Goal: Transaction & Acquisition: Purchase product/service

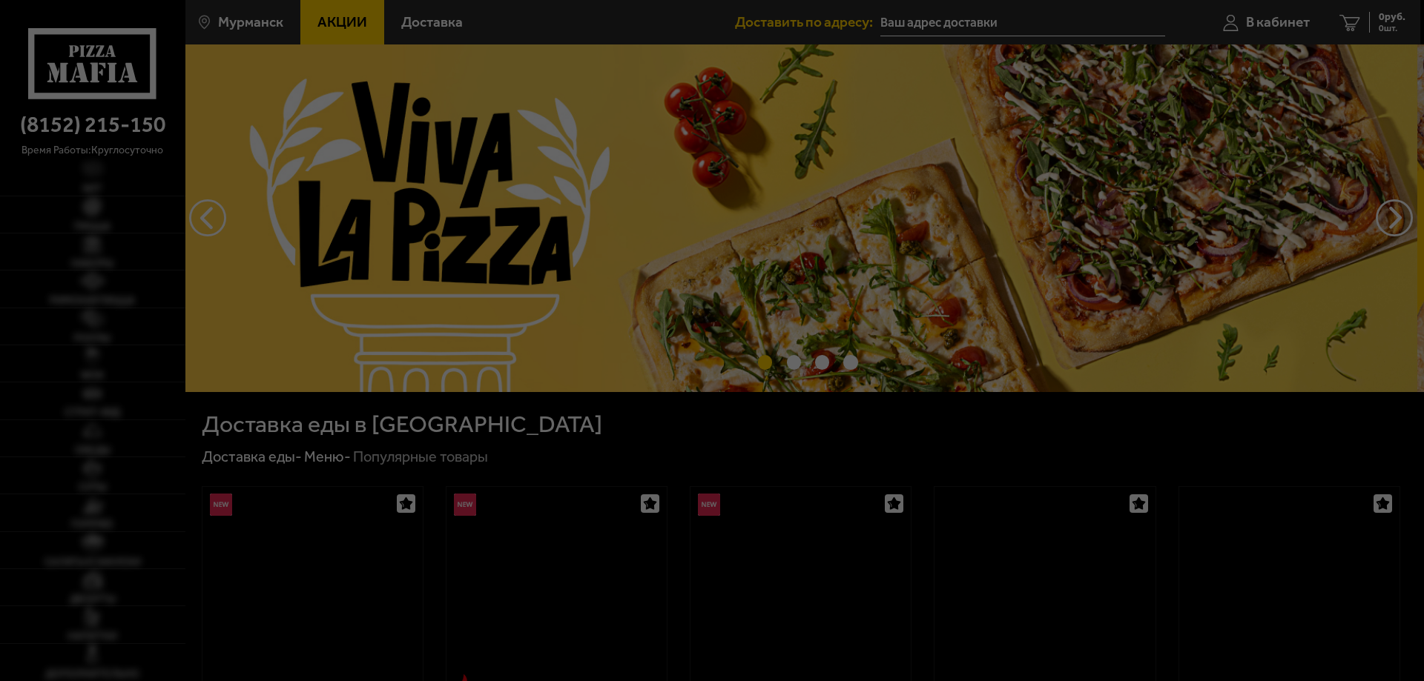
type input "[STREET_ADDRESS][PERSON_NAME]"
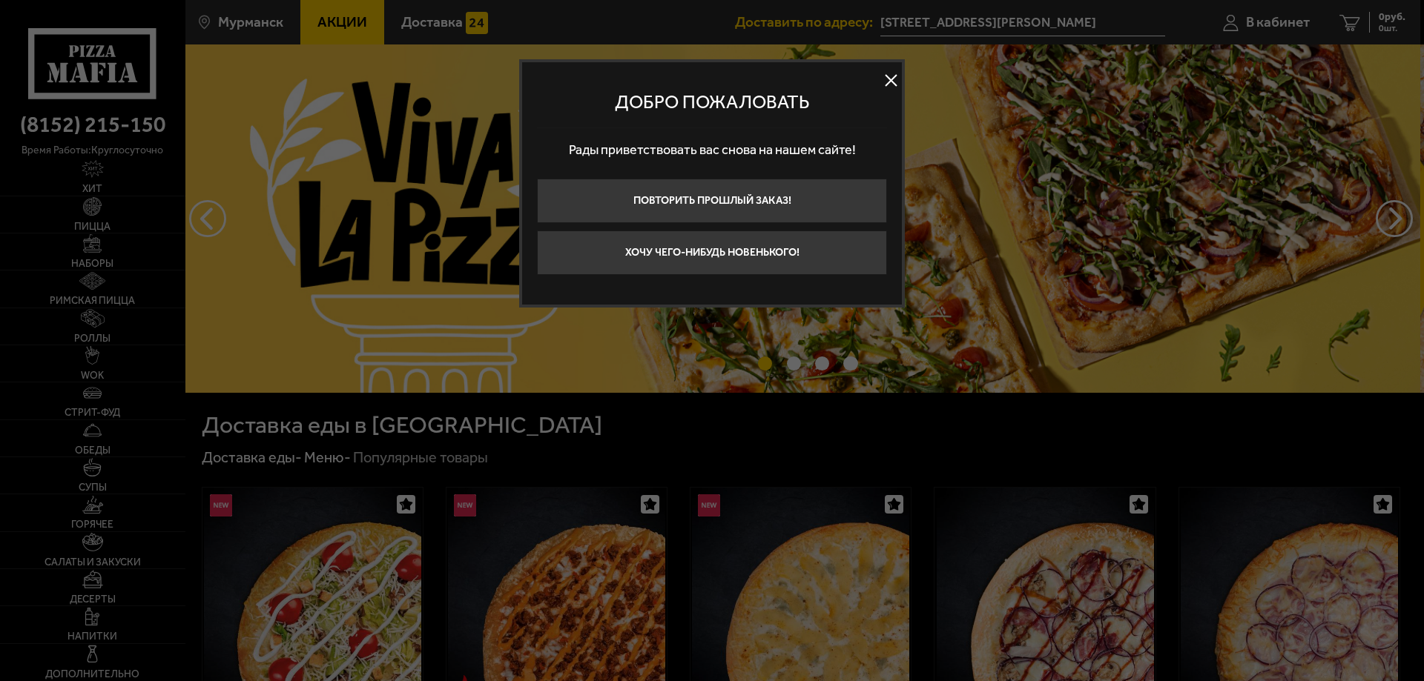
click at [82, 193] on div at bounding box center [712, 340] width 1424 height 681
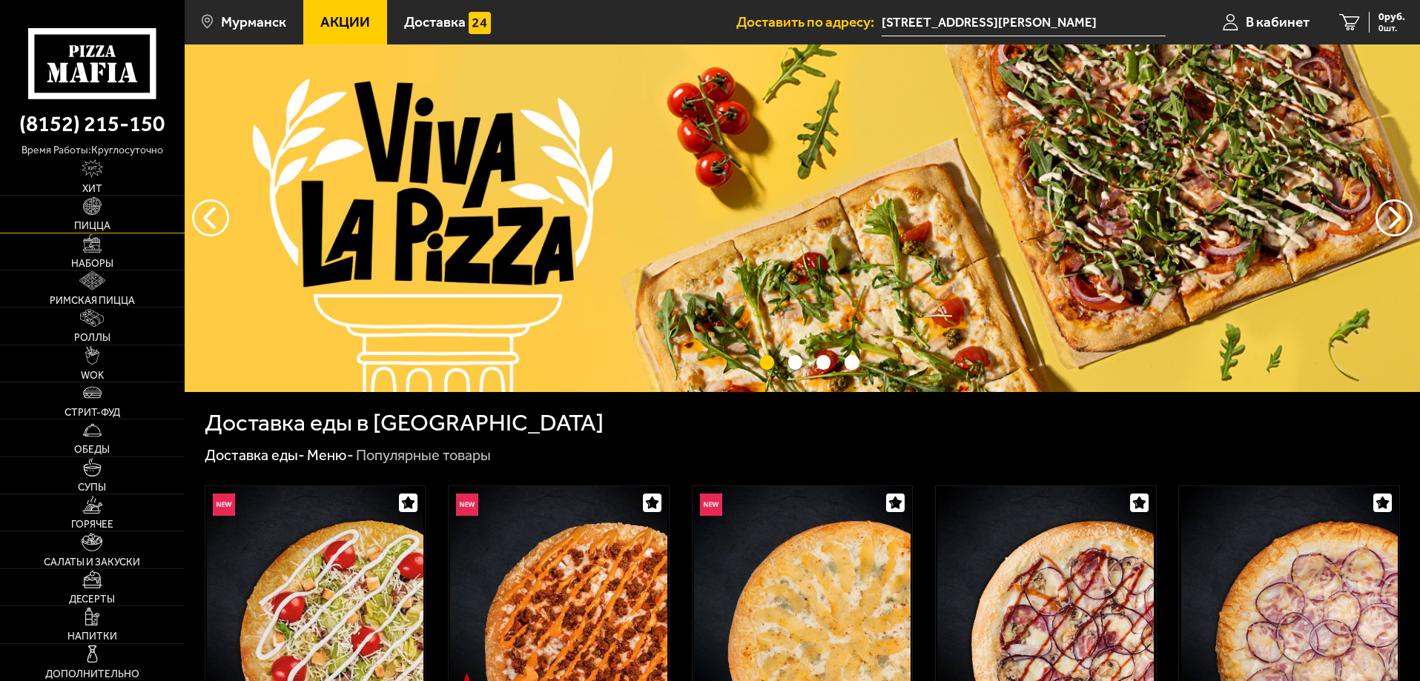
click at [105, 209] on link "Пицца" at bounding box center [92, 214] width 185 height 36
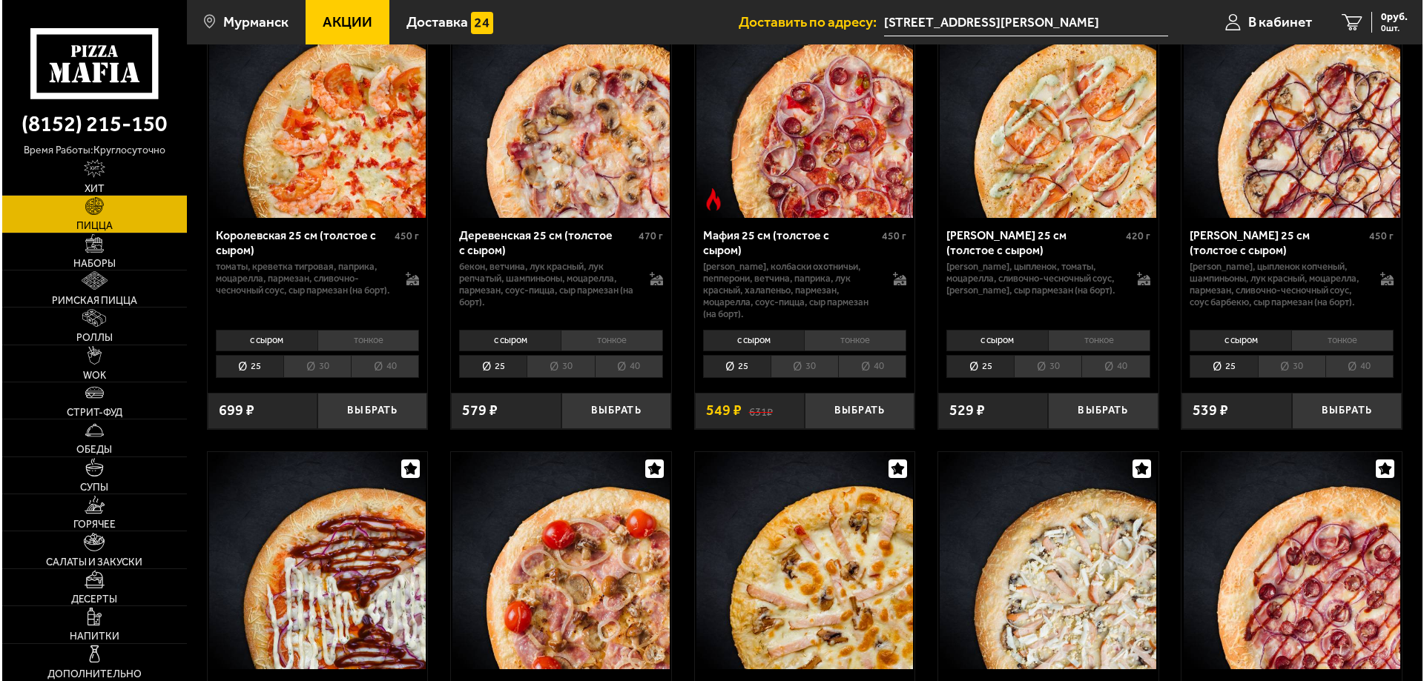
scroll to position [1854, 0]
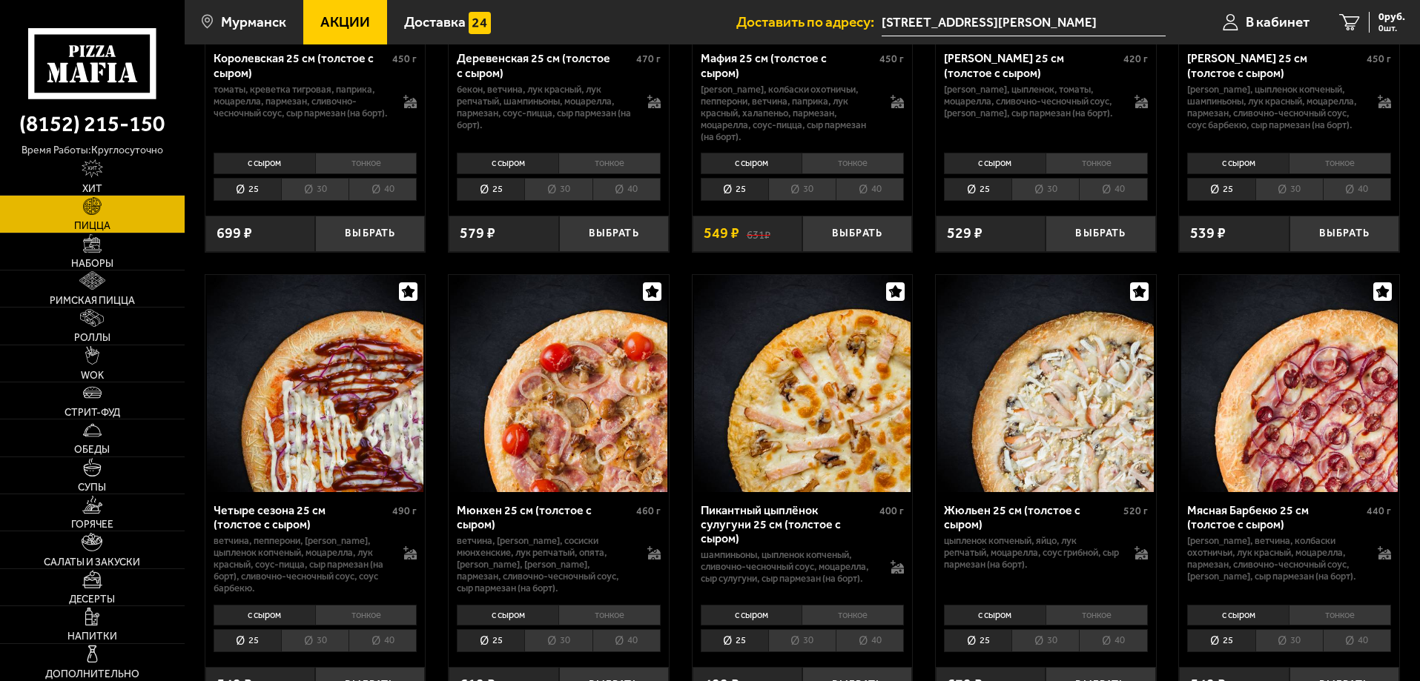
click at [359, 383] on img at bounding box center [315, 383] width 216 height 216
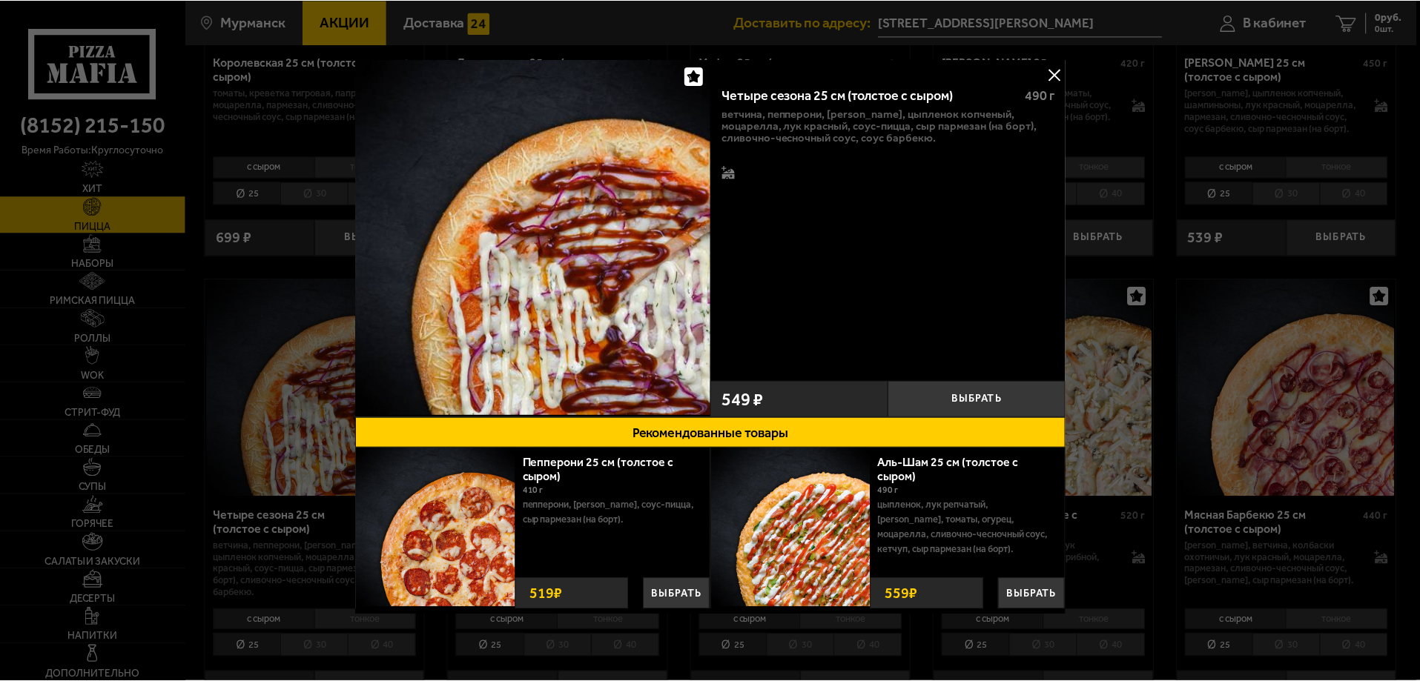
scroll to position [4, 0]
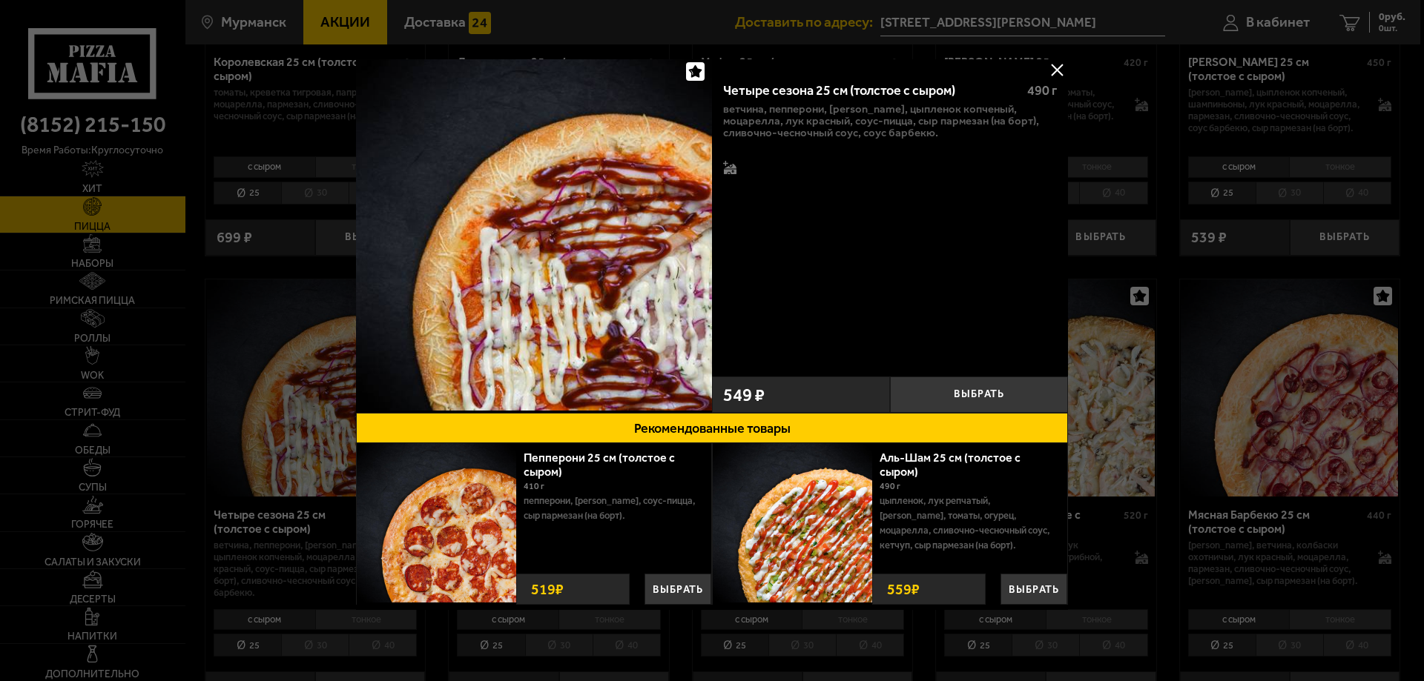
click at [1204, 357] on div at bounding box center [712, 340] width 1424 height 681
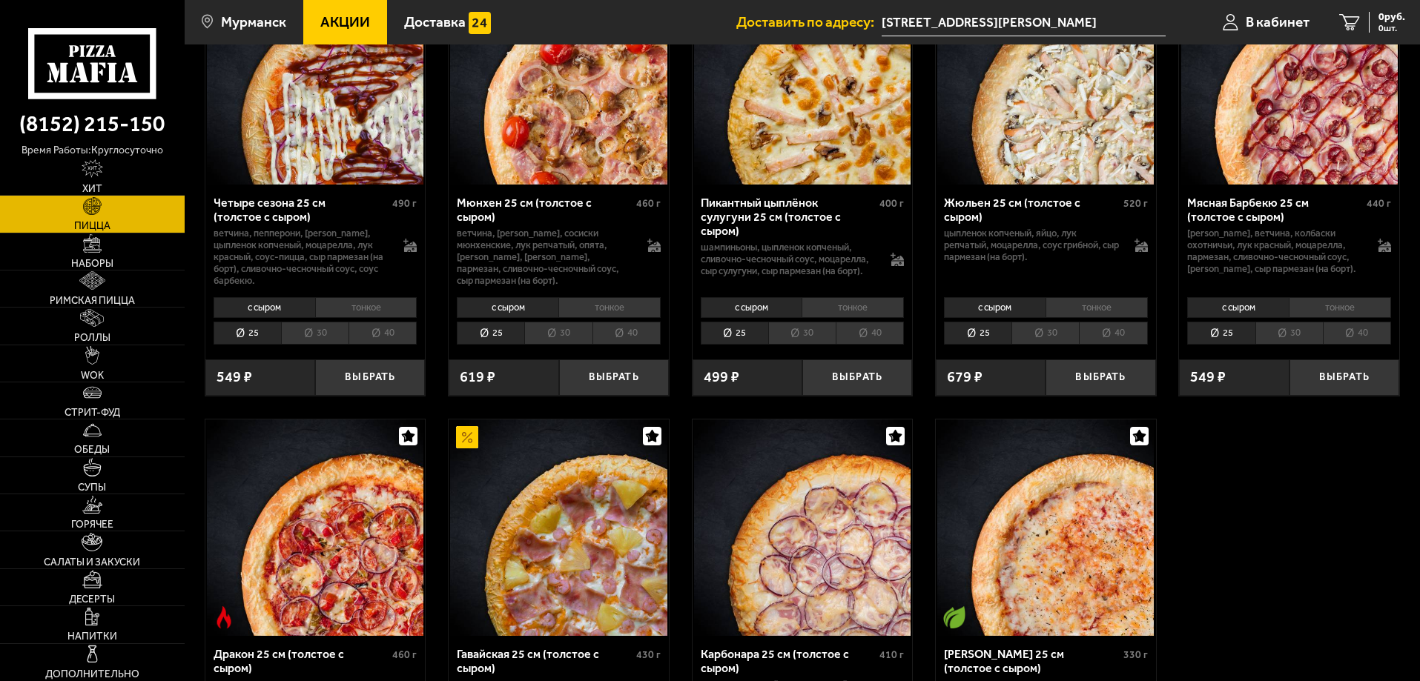
scroll to position [1928, 0]
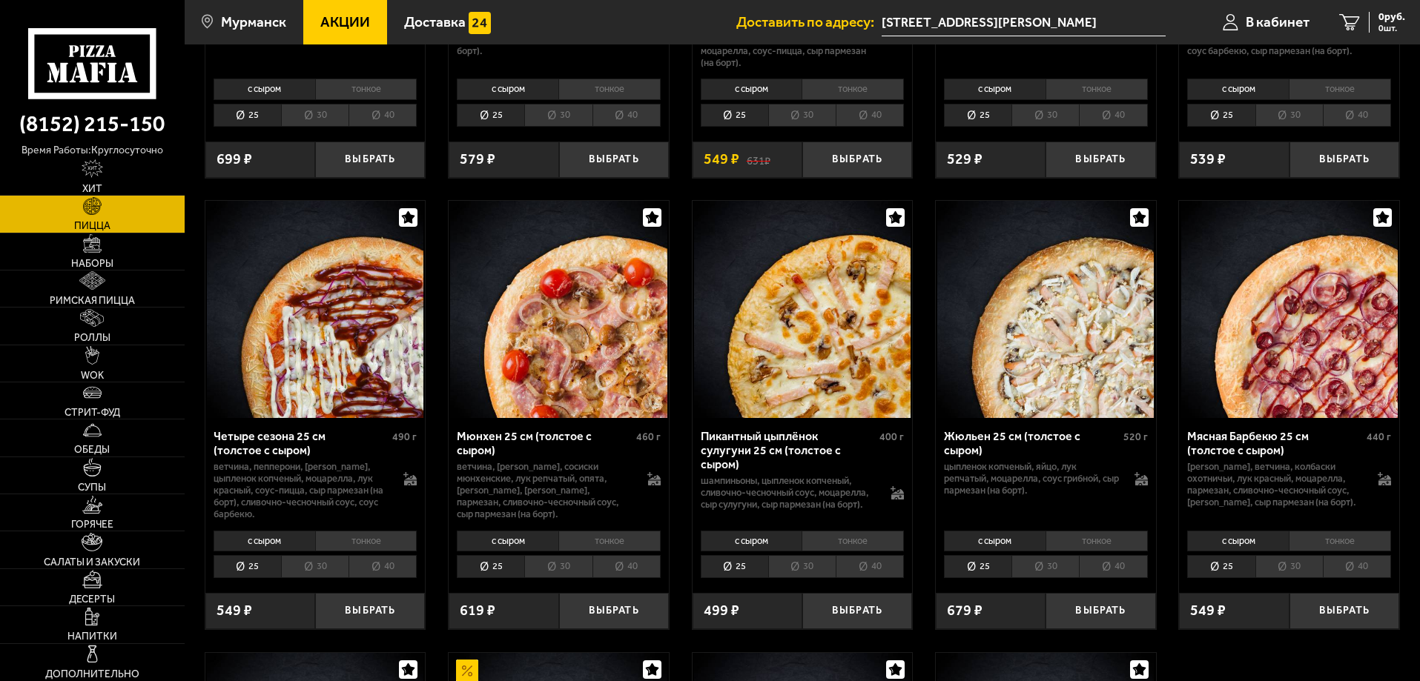
click at [870, 317] on img at bounding box center [802, 309] width 216 height 216
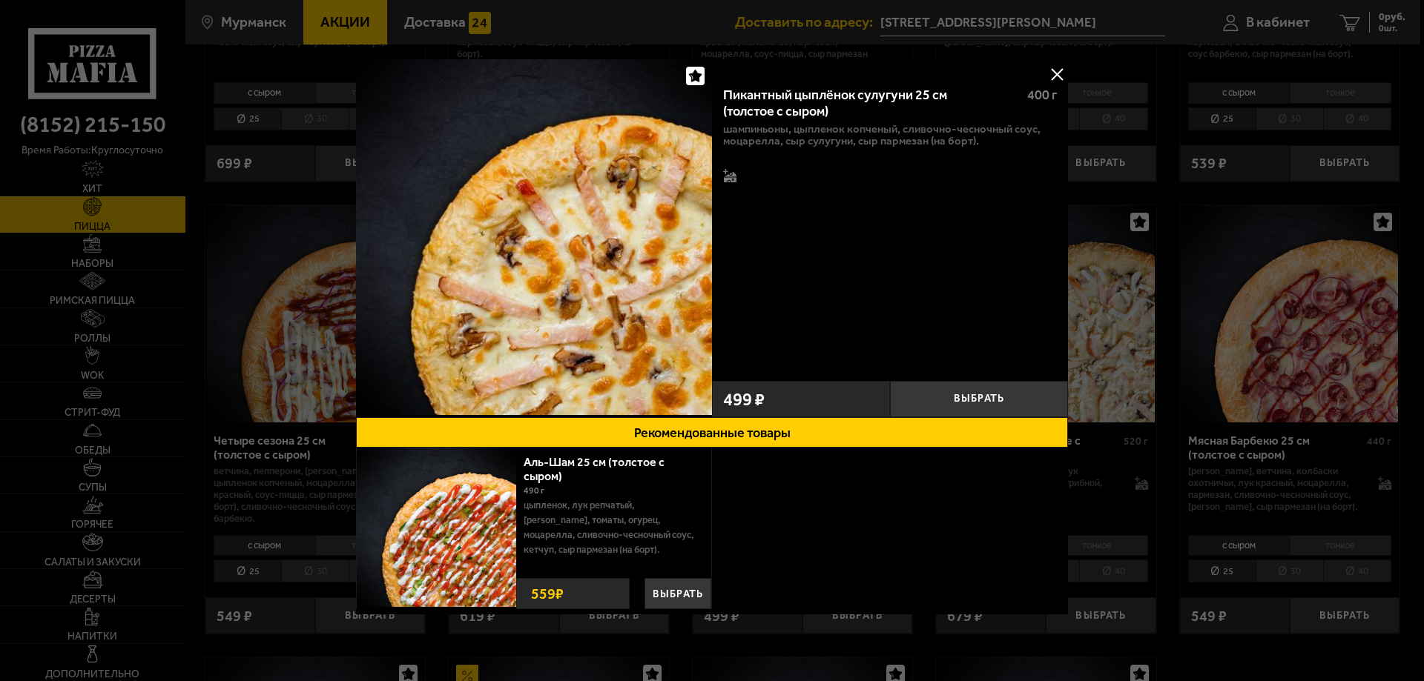
click at [1173, 386] on div at bounding box center [712, 340] width 1424 height 681
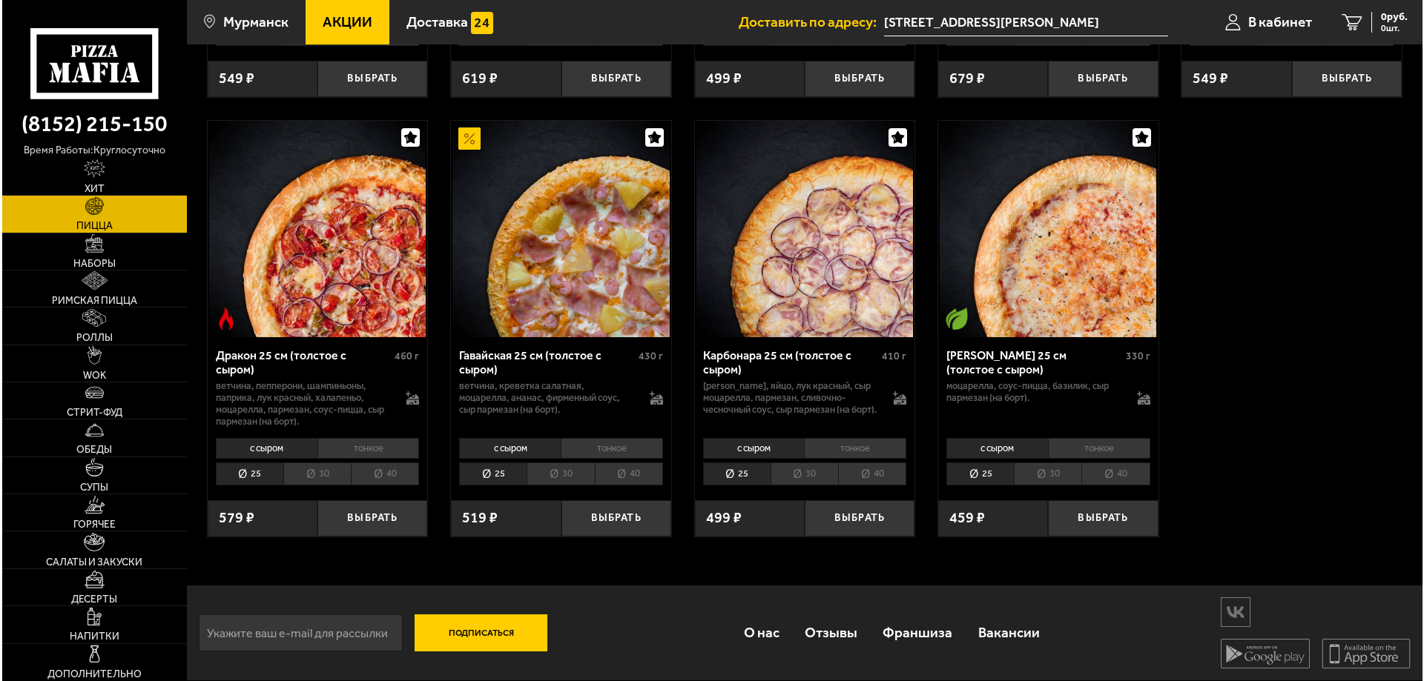
scroll to position [2477, 0]
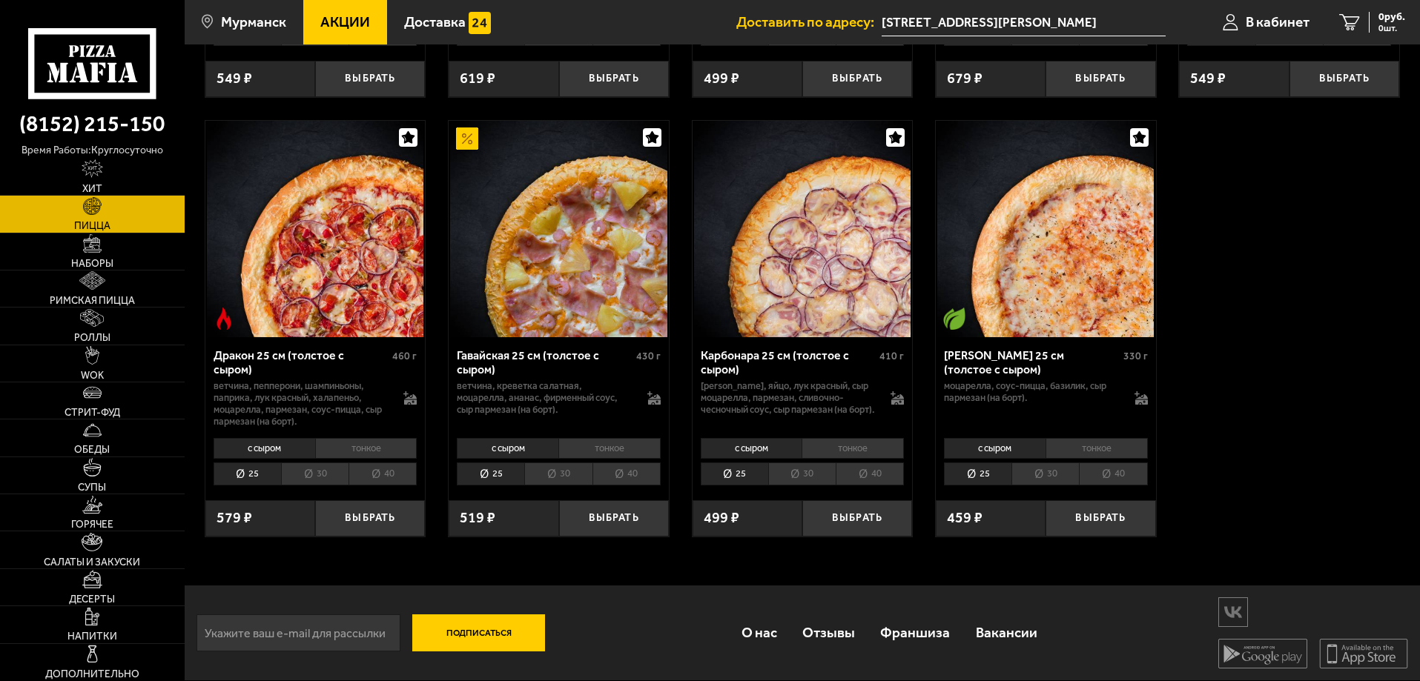
click at [606, 280] on img at bounding box center [558, 229] width 216 height 216
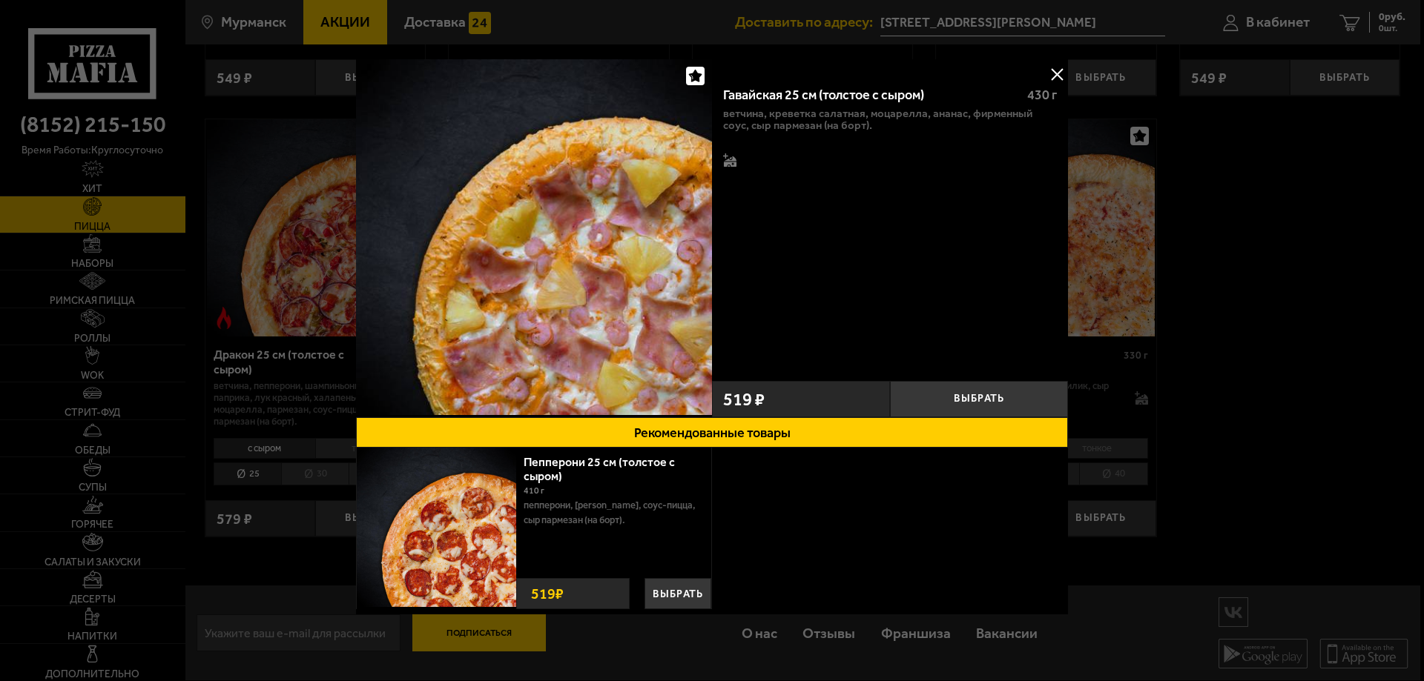
click at [1267, 366] on div at bounding box center [712, 340] width 1424 height 681
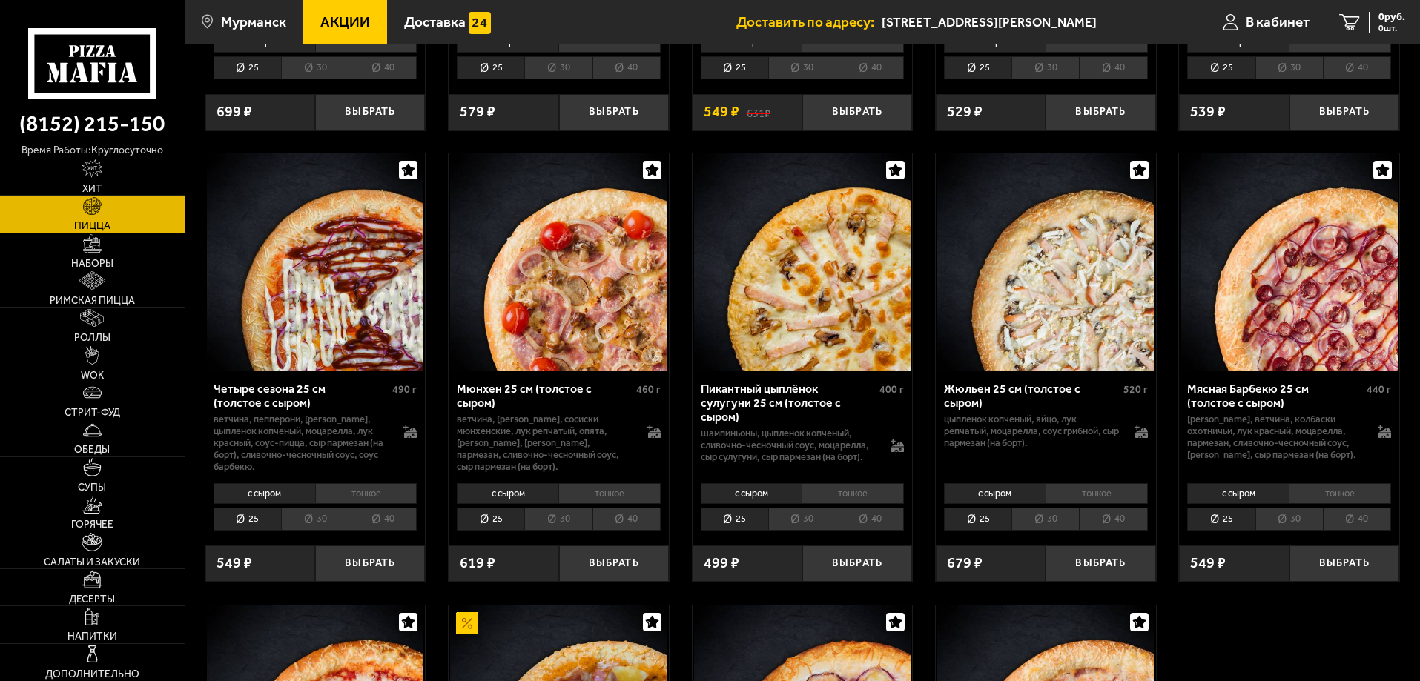
scroll to position [1948, 0]
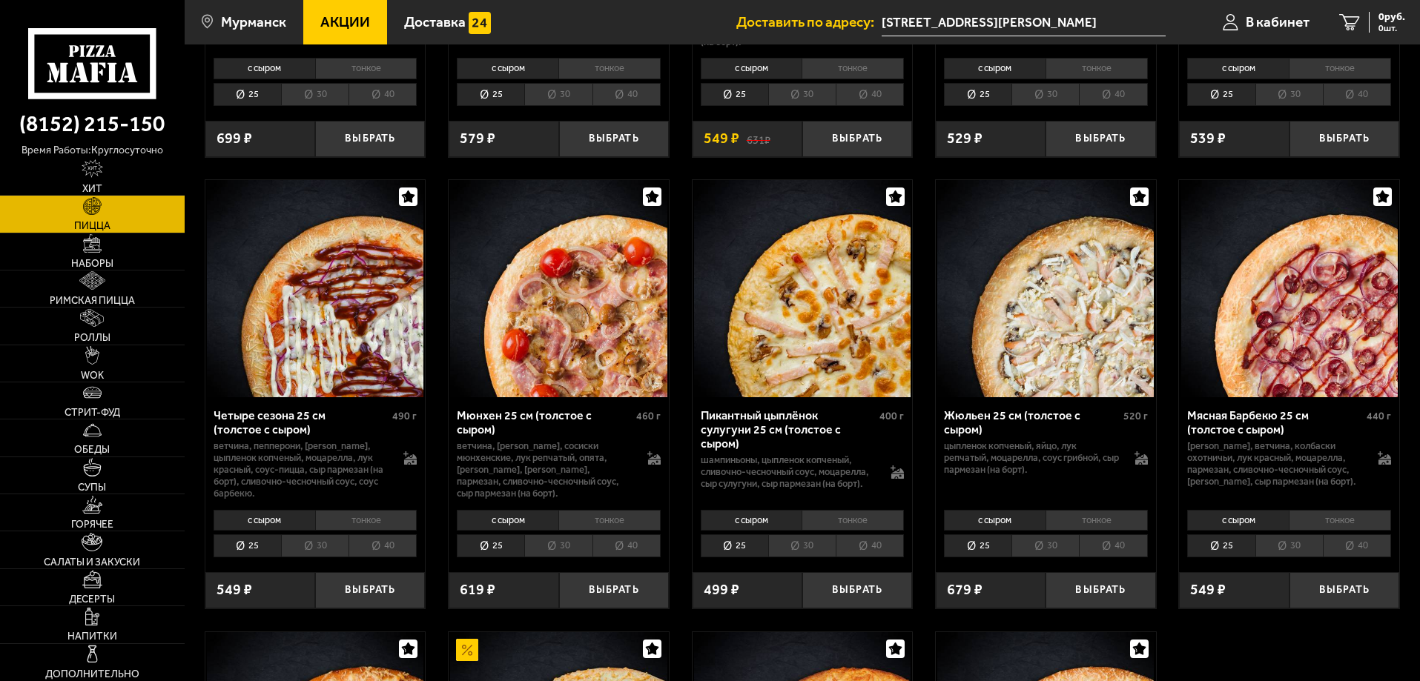
click at [379, 558] on li "40" at bounding box center [382, 546] width 68 height 23
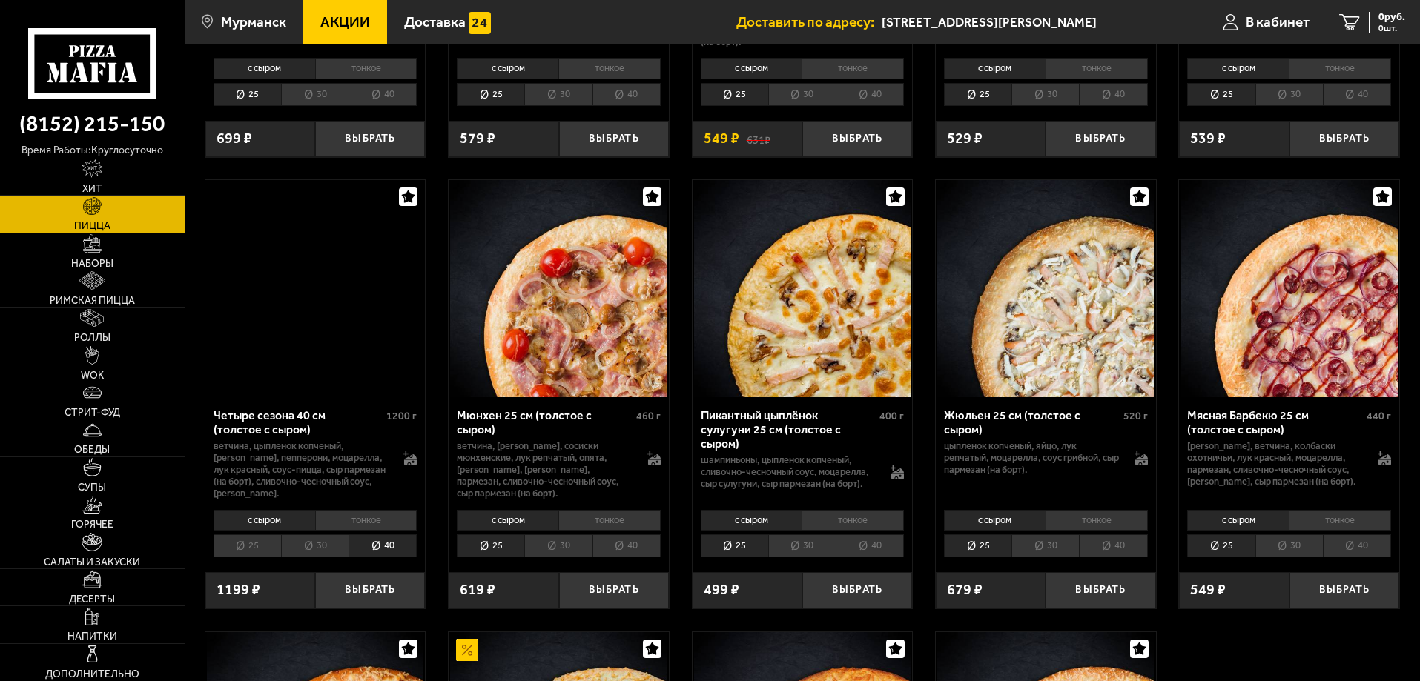
click at [373, 531] on li "тонкое" at bounding box center [366, 520] width 102 height 21
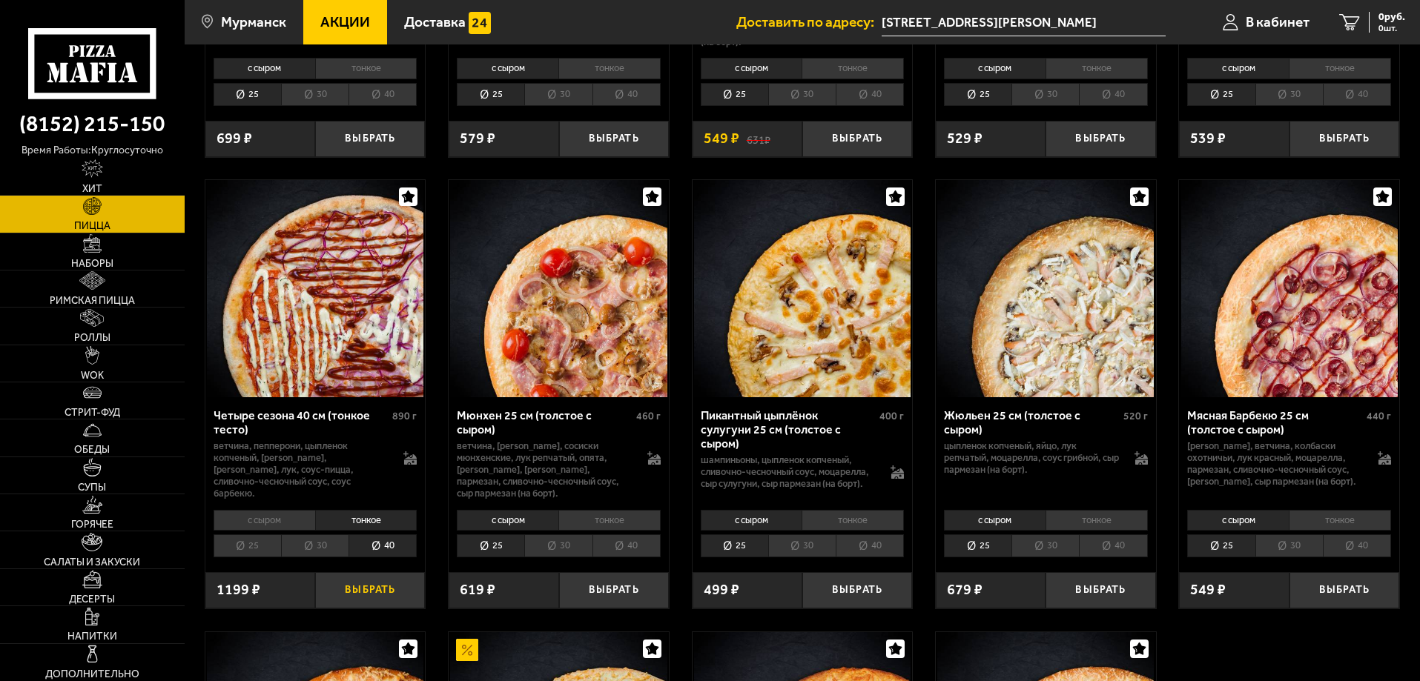
click at [396, 609] on button "Выбрать" at bounding box center [370, 590] width 110 height 36
click at [1357, 21] on div "1019 руб. 1 шт." at bounding box center [1378, 22] width 54 height 21
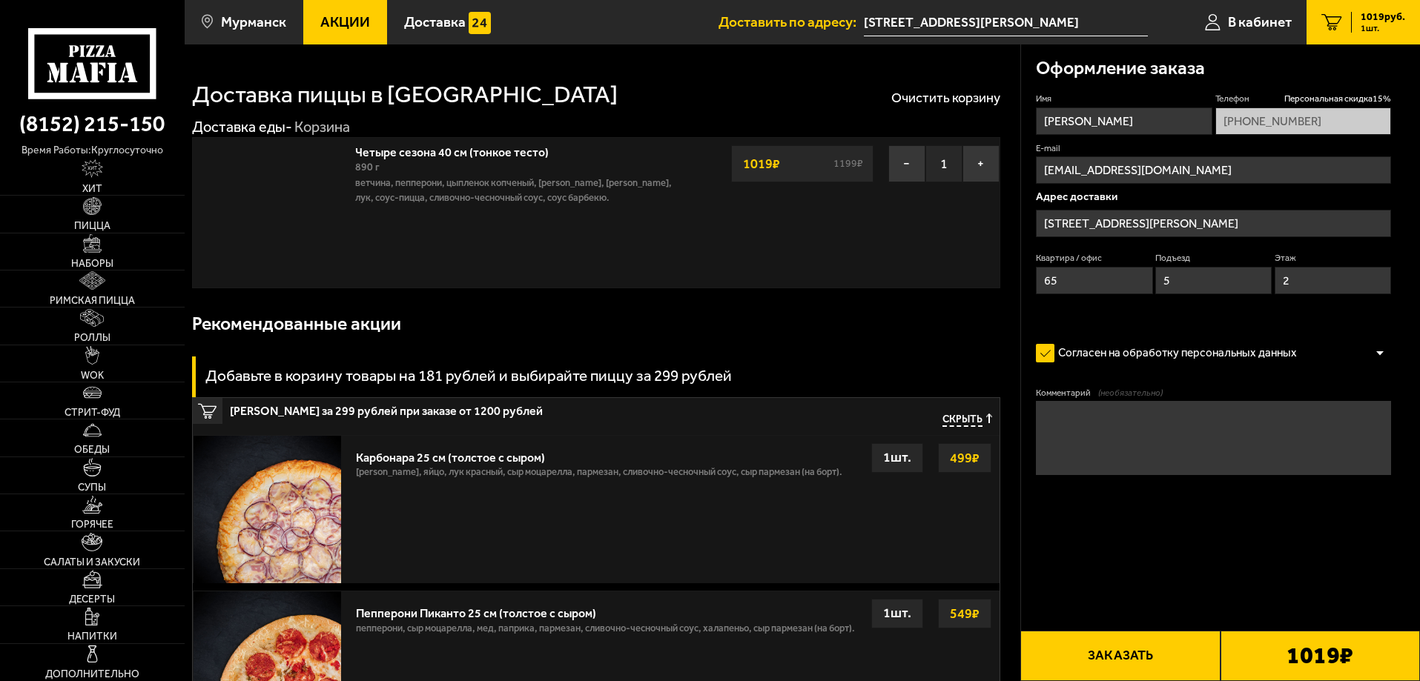
type input "[STREET_ADDRESS][PERSON_NAME]"
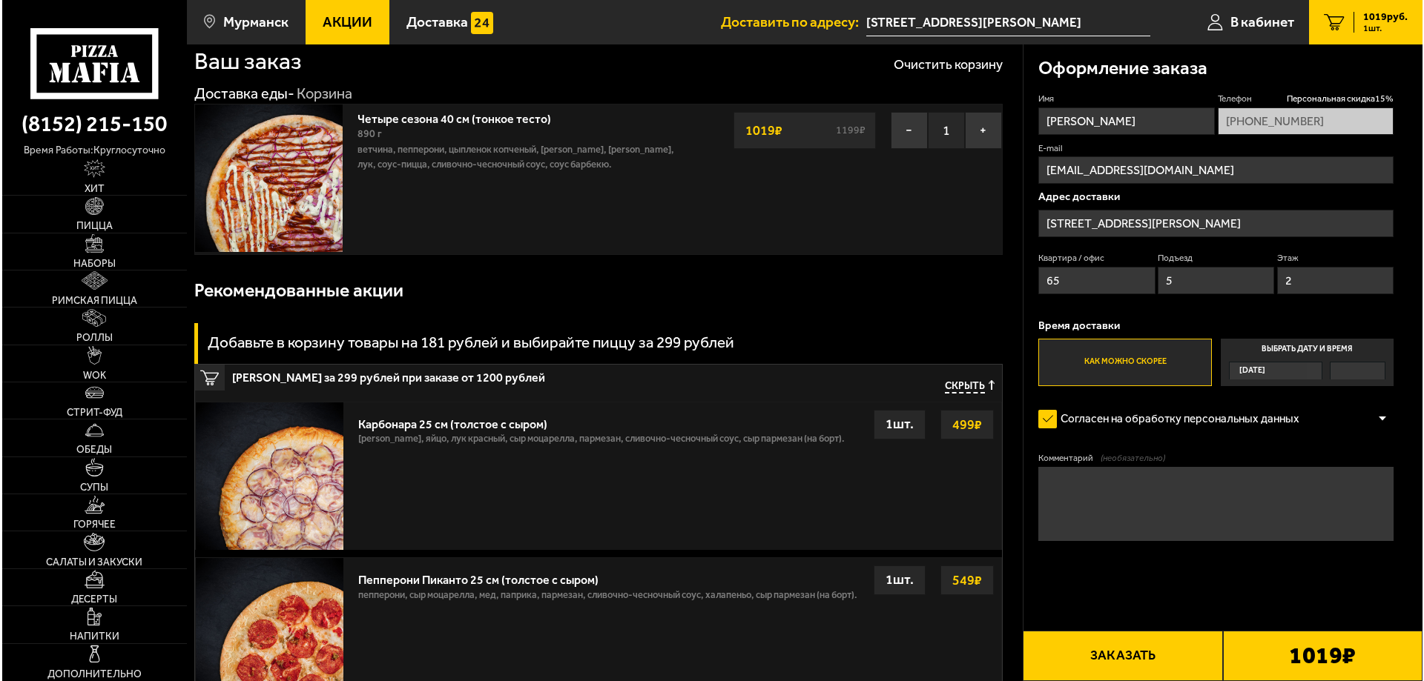
scroll to position [148, 0]
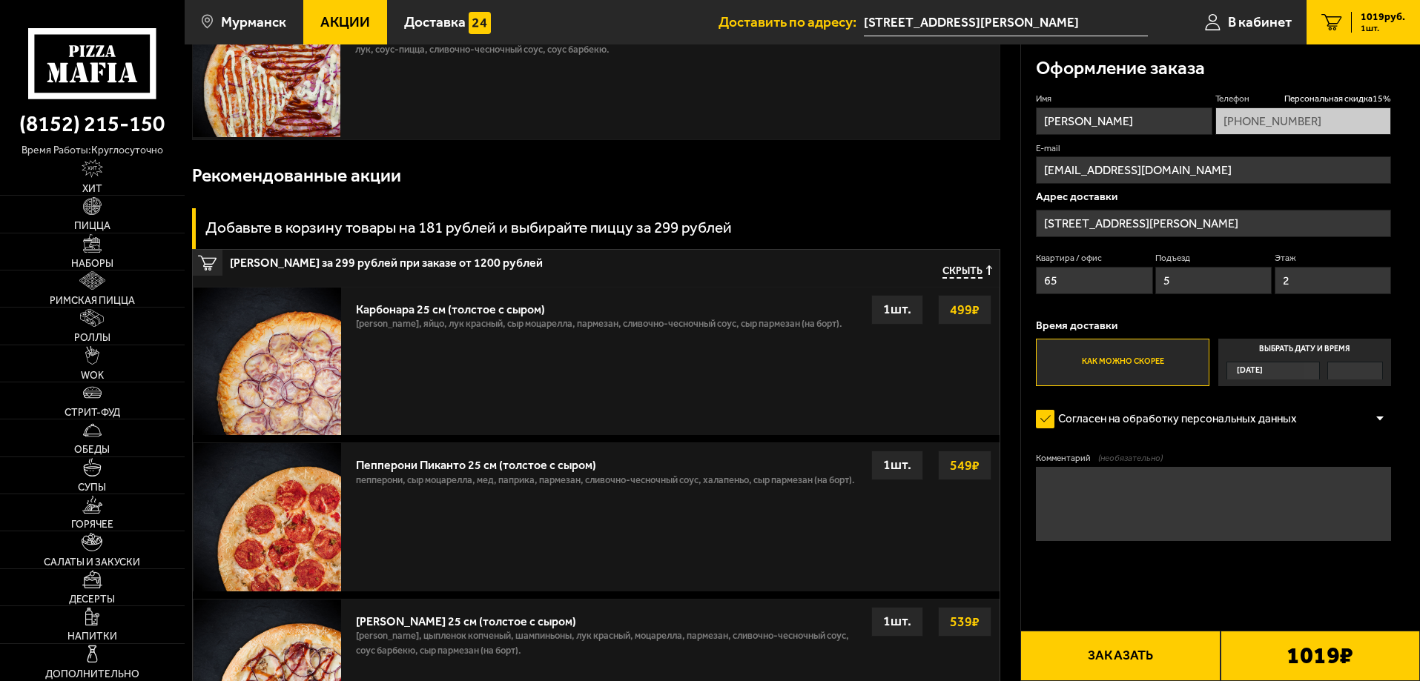
click at [1145, 667] on button "Заказать" at bounding box center [1119, 656] width 199 height 50
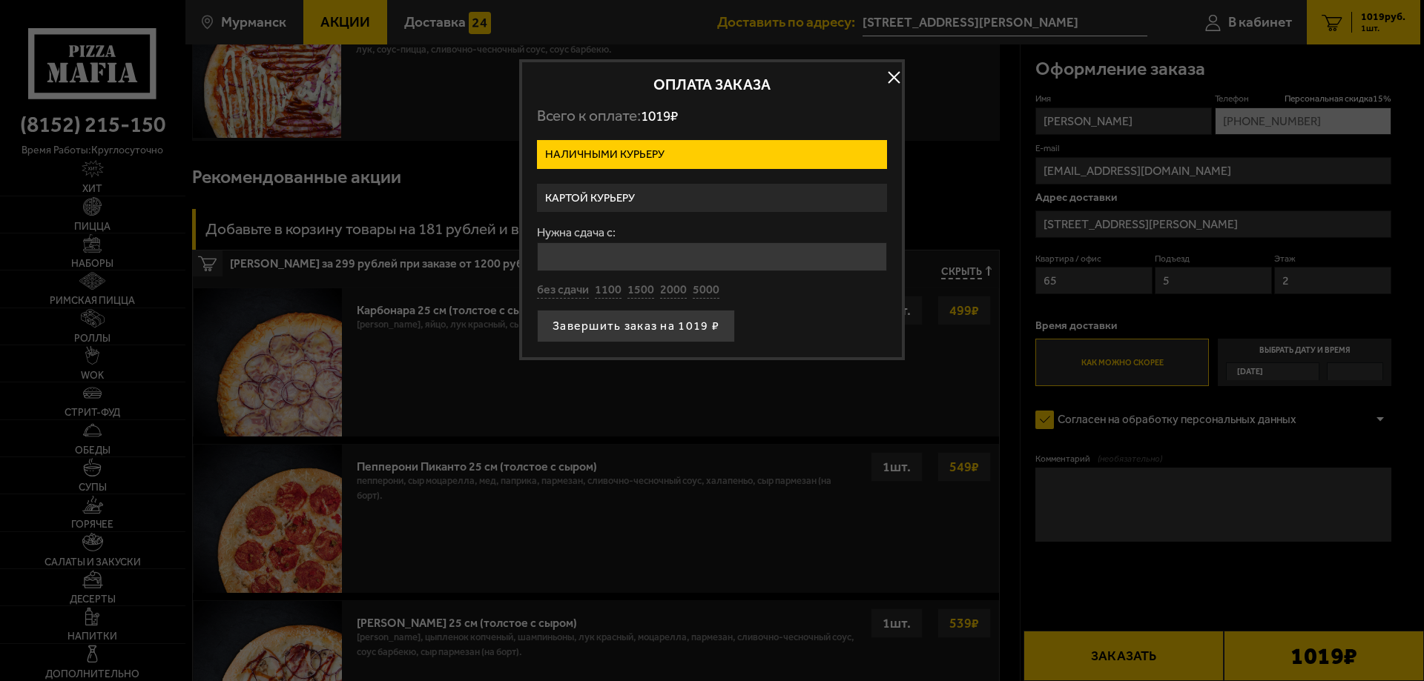
click at [672, 195] on label "Картой курьеру" at bounding box center [712, 198] width 350 height 29
click at [0, 0] on input "Картой курьеру" at bounding box center [0, 0] width 0 height 0
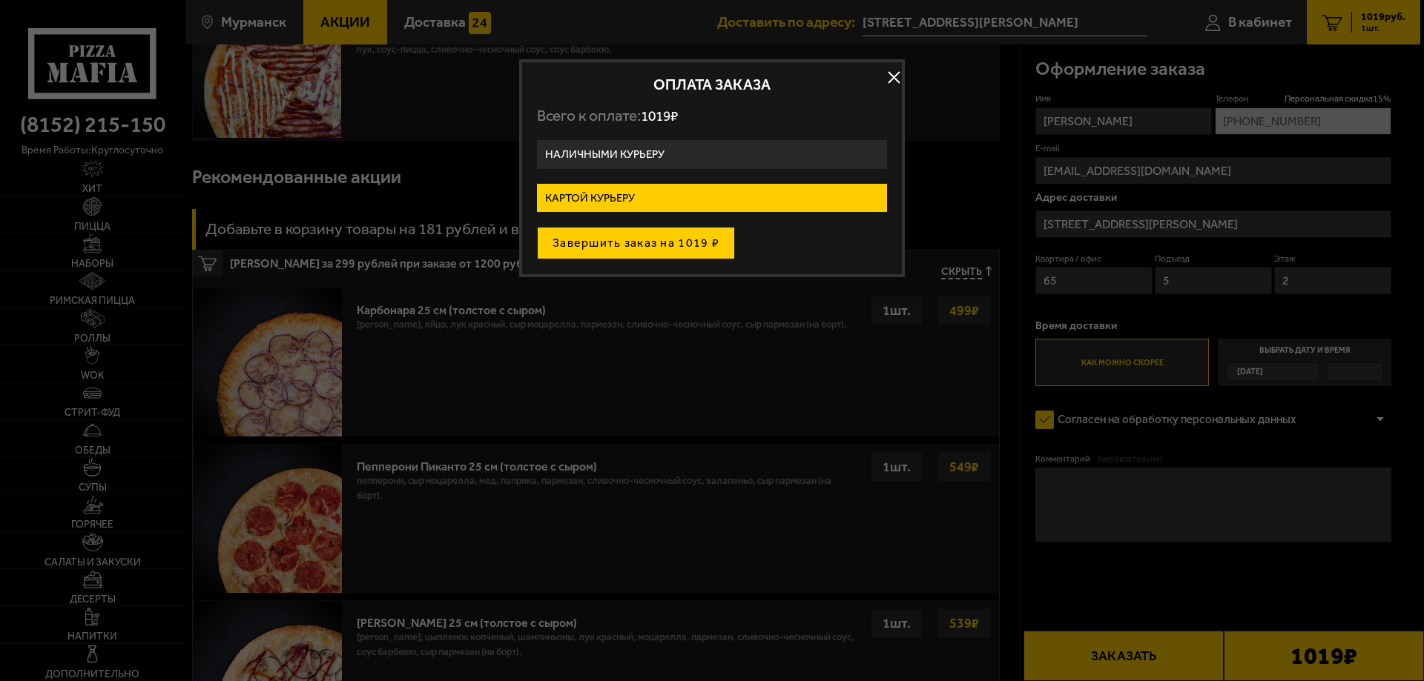
click at [665, 243] on button "Завершить заказ на 1019 ₽" at bounding box center [636, 243] width 198 height 33
